Goal: Information Seeking & Learning: Learn about a topic

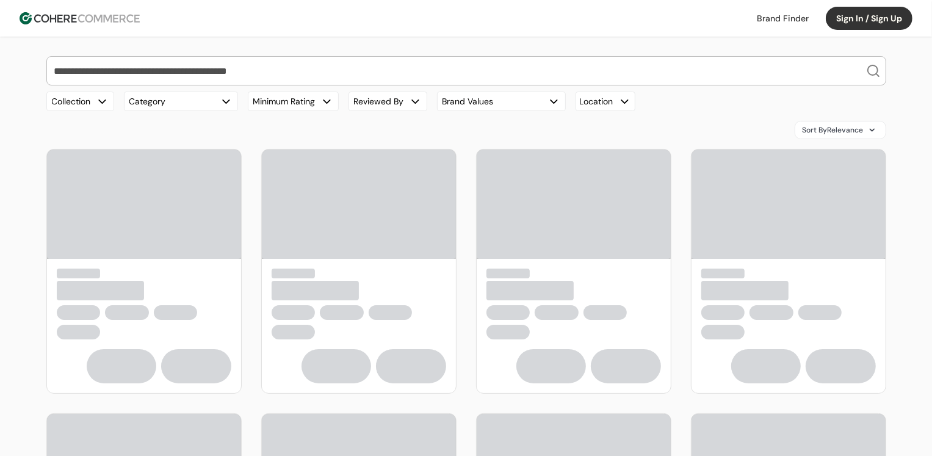
click at [485, 70] on input "search" at bounding box center [459, 71] width 814 height 28
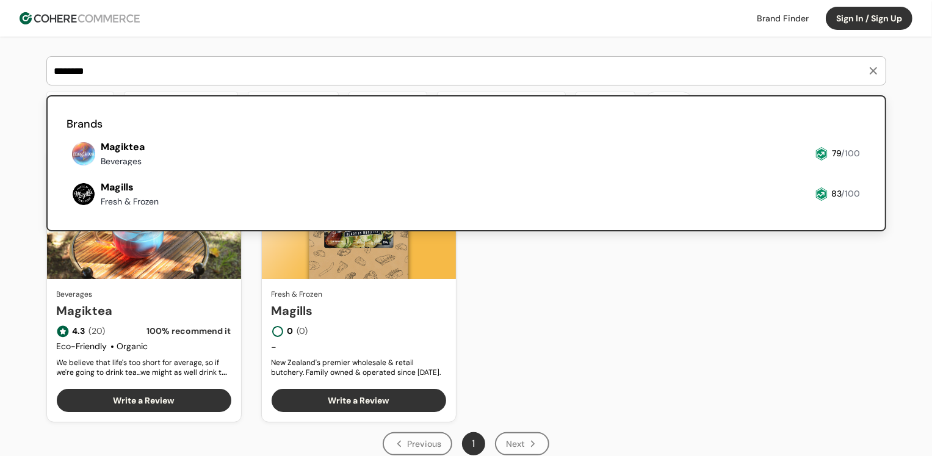
type input "********"
click at [67, 170] on link at bounding box center [67, 170] width 0 height 0
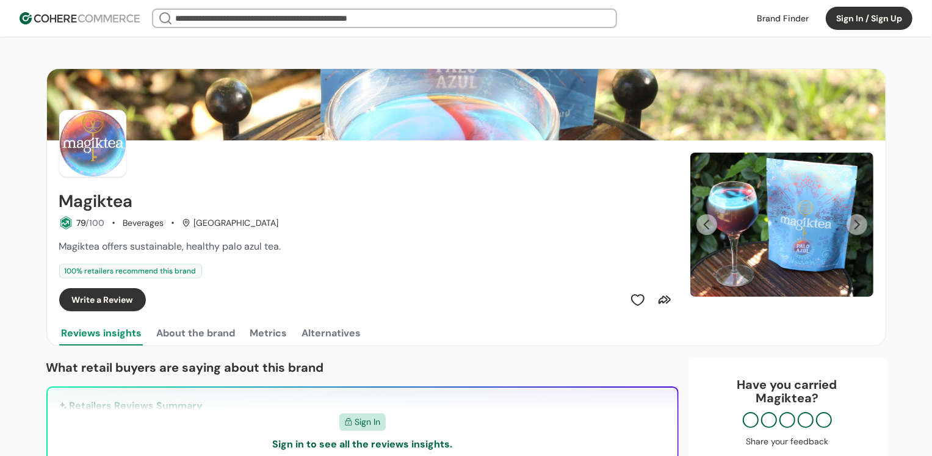
click at [295, 270] on div "100 % retailers recommend this brand" at bounding box center [367, 271] width 617 height 15
click at [185, 331] on button "About the brand" at bounding box center [196, 333] width 84 height 24
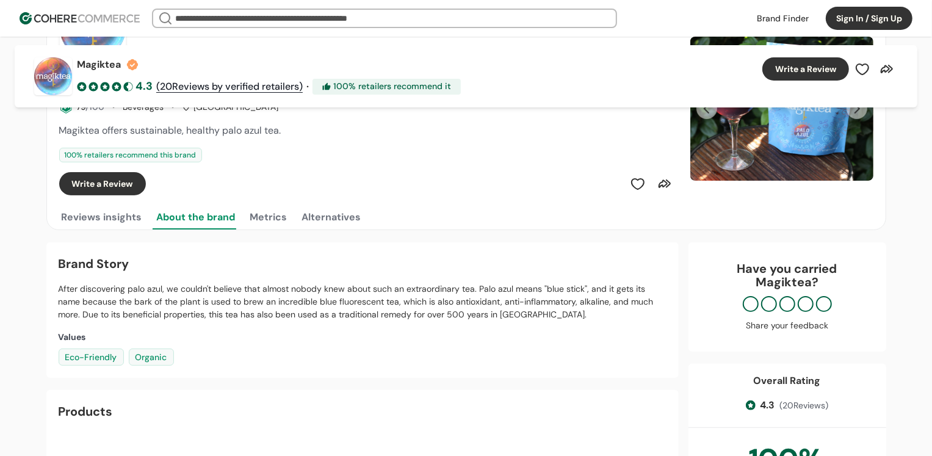
scroll to position [117, 0]
click at [266, 216] on button "Metrics" at bounding box center [269, 217] width 42 height 24
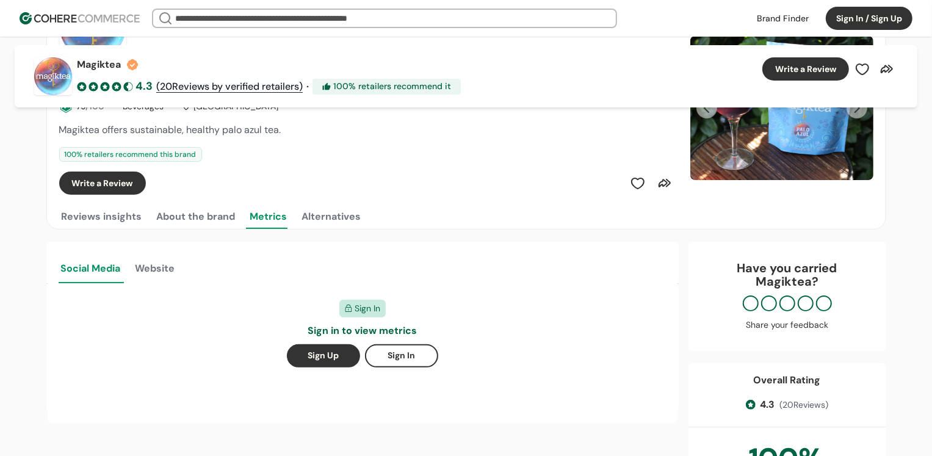
click at [307, 215] on button "Alternatives" at bounding box center [332, 217] width 64 height 24
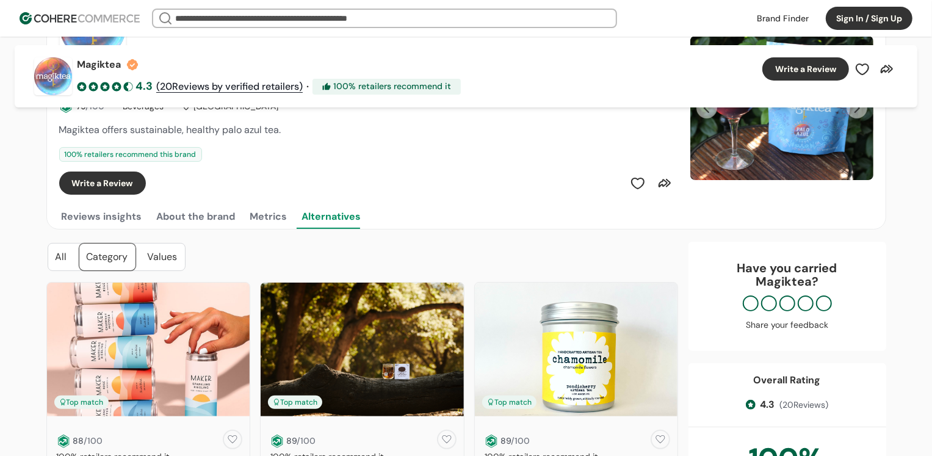
click at [99, 214] on button "Reviews insights" at bounding box center [101, 217] width 85 height 24
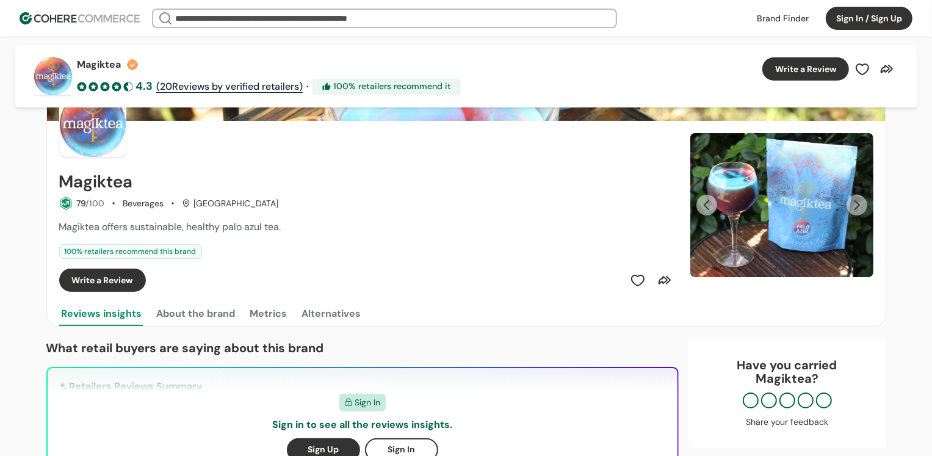
scroll to position [0, 0]
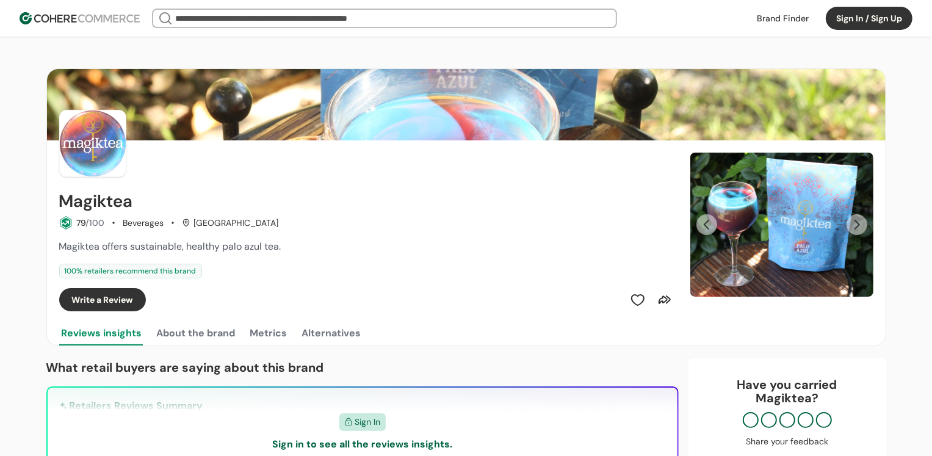
drag, startPoint x: 11, startPoint y: 247, endPoint x: 57, endPoint y: 252, distance: 46.0
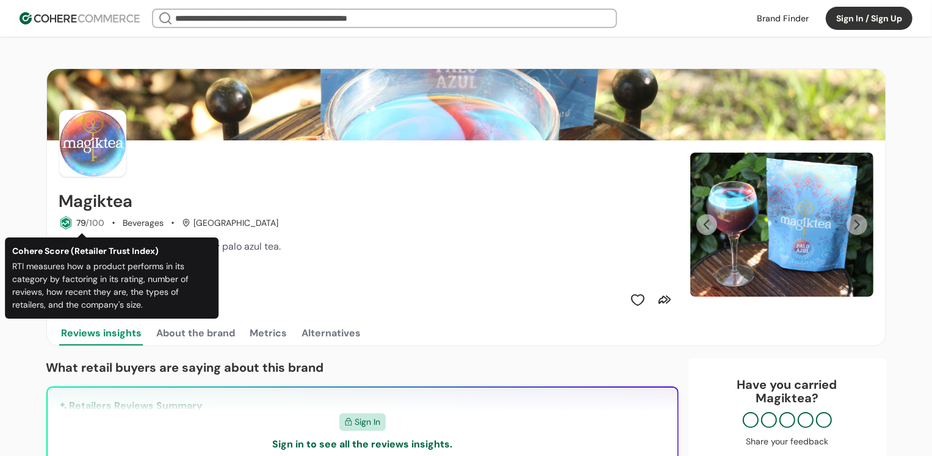
click at [68, 228] on icon at bounding box center [65, 222] width 13 height 13
